Goal: Find specific page/section: Find specific page/section

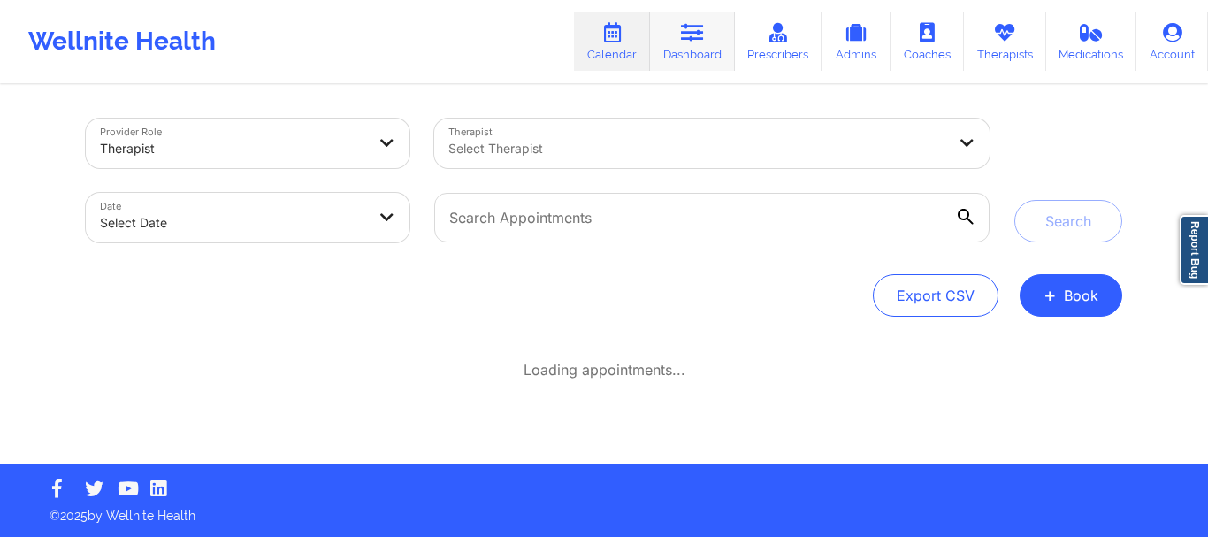
click at [693, 32] on icon at bounding box center [692, 32] width 23 height 19
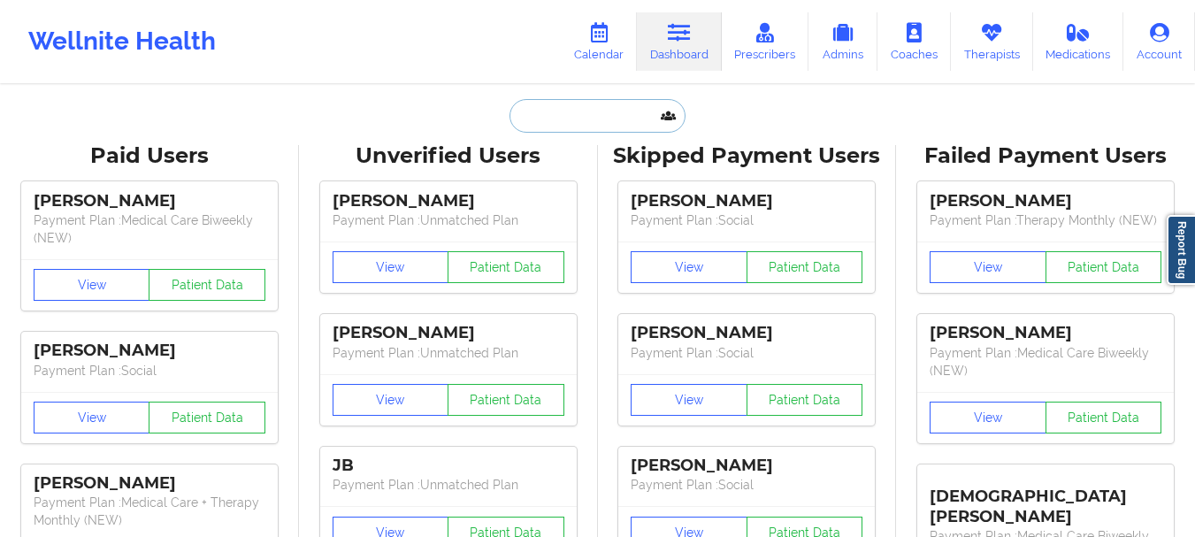
click at [566, 121] on input "text" at bounding box center [596, 116] width 175 height 34
paste input "[PERSON_NAME]"
type input "[PERSON_NAME]"
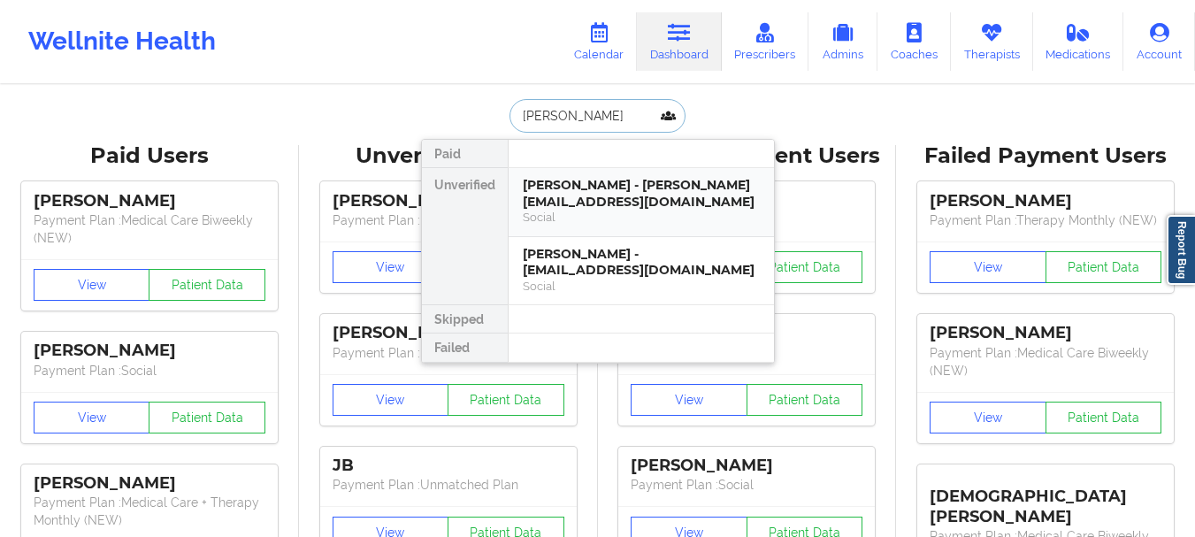
click at [573, 202] on div "[PERSON_NAME] - [PERSON_NAME][EMAIL_ADDRESS][DOMAIN_NAME]" at bounding box center [641, 193] width 237 height 33
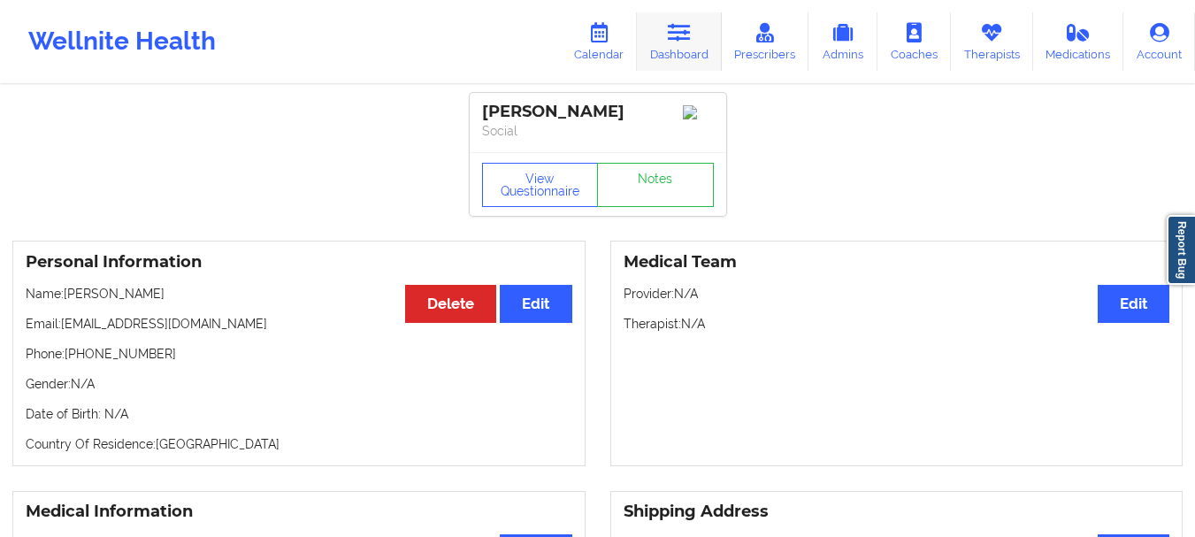
click at [665, 42] on link "Dashboard" at bounding box center [679, 41] width 85 height 58
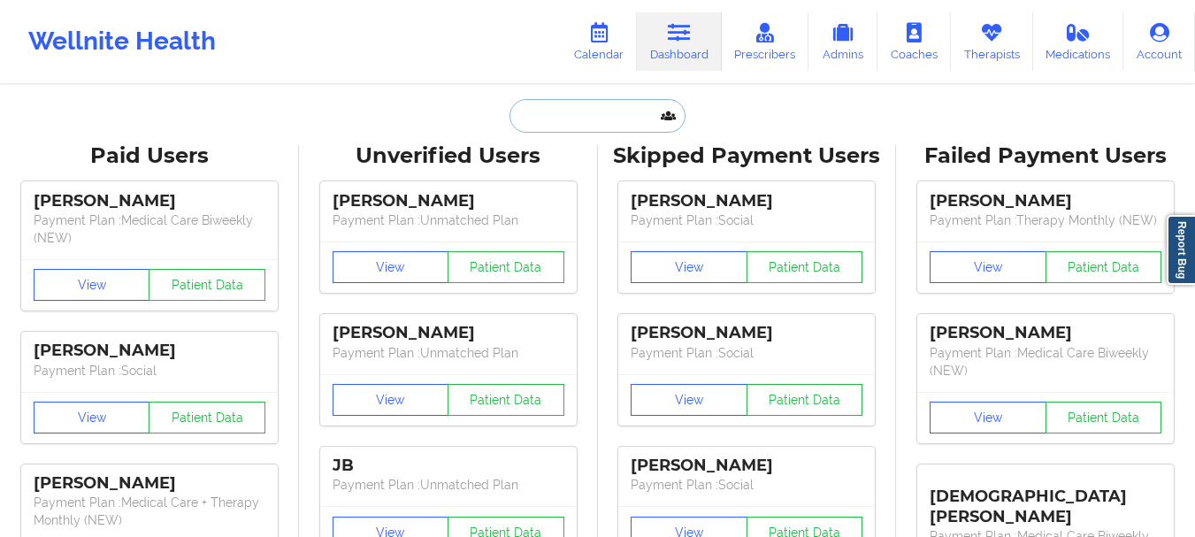
click at [558, 119] on input "text" at bounding box center [596, 116] width 175 height 34
paste input "[PERSON_NAME]"
type input "[PERSON_NAME]"
click at [567, 113] on input "text" at bounding box center [596, 116] width 175 height 34
paste input "[PERSON_NAME]"
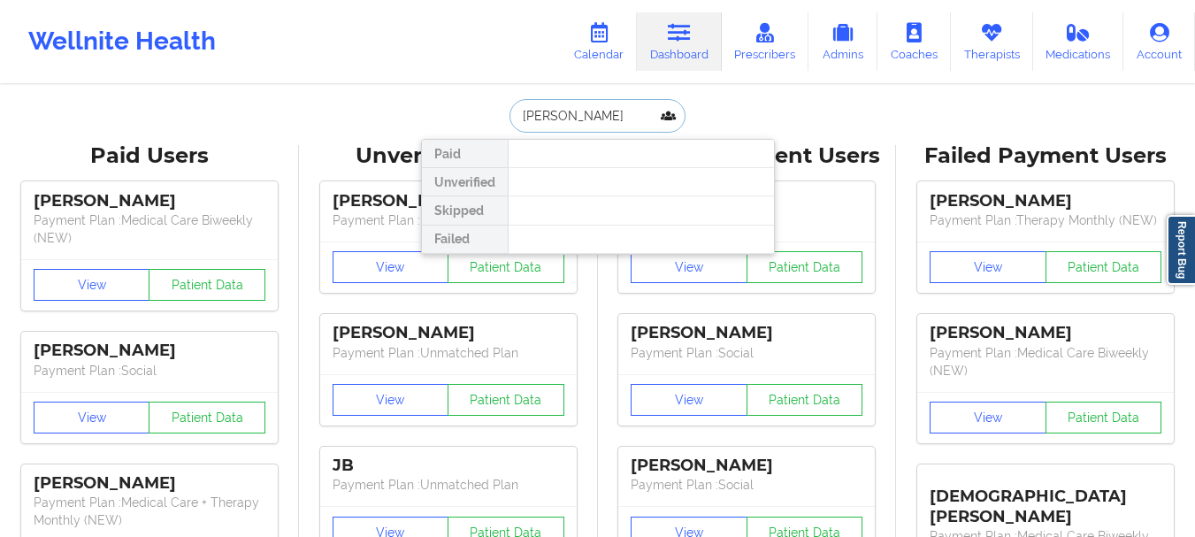
type input "[PERSON_NAME]"
